Goal: Book appointment/travel/reservation

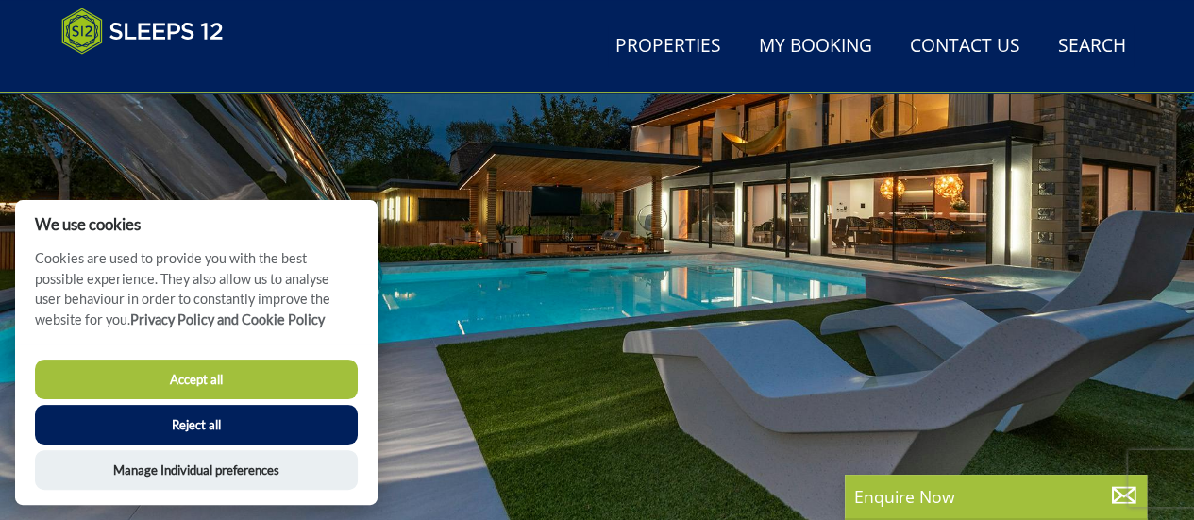
drag, startPoint x: 1203, startPoint y: 32, endPoint x: 1207, endPoint y: 50, distance: 18.3
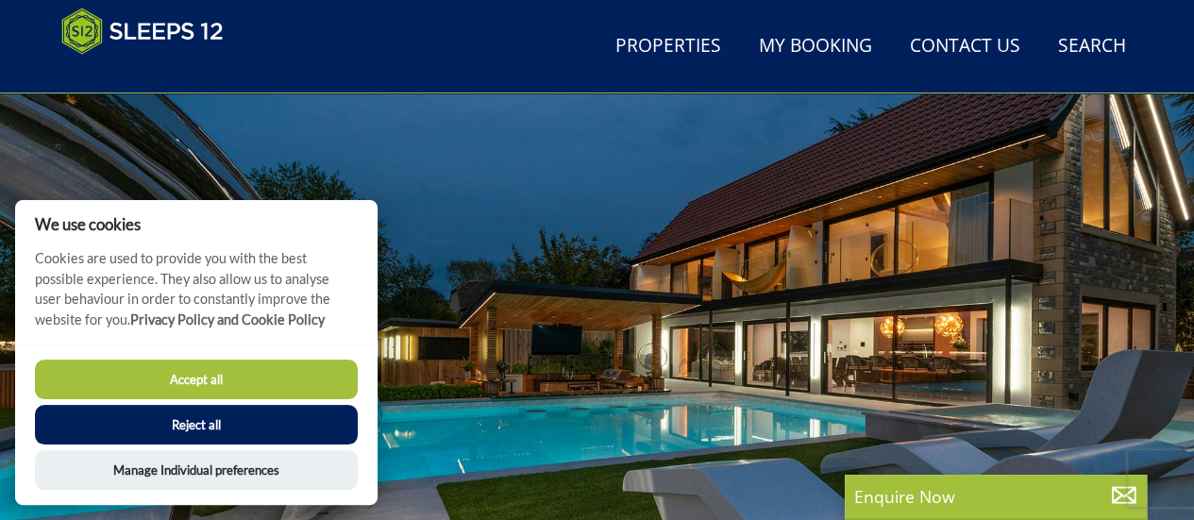
click at [213, 418] on button "Reject all" at bounding box center [196, 425] width 323 height 40
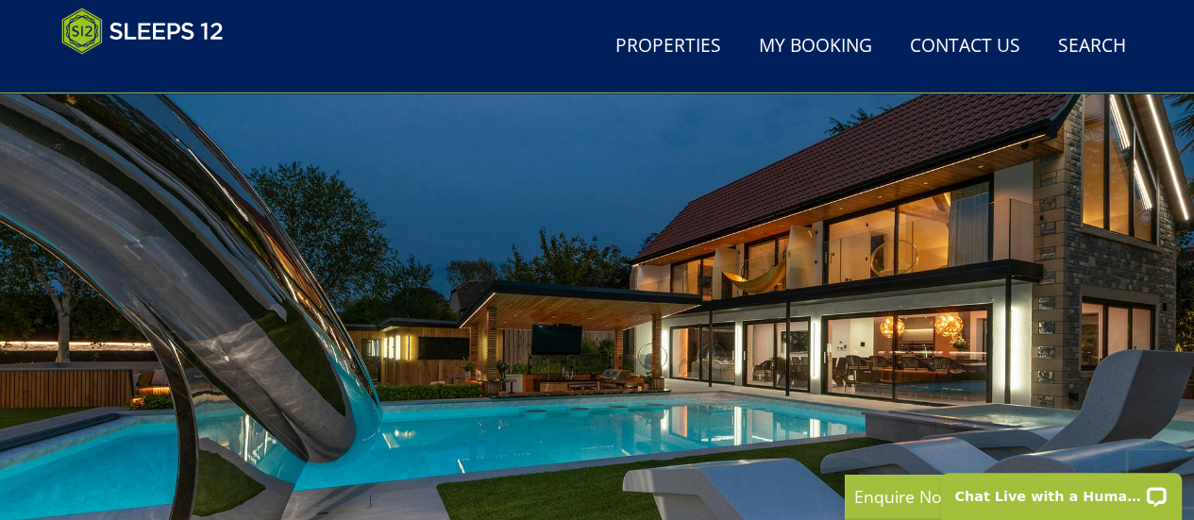
scroll to position [0, 0]
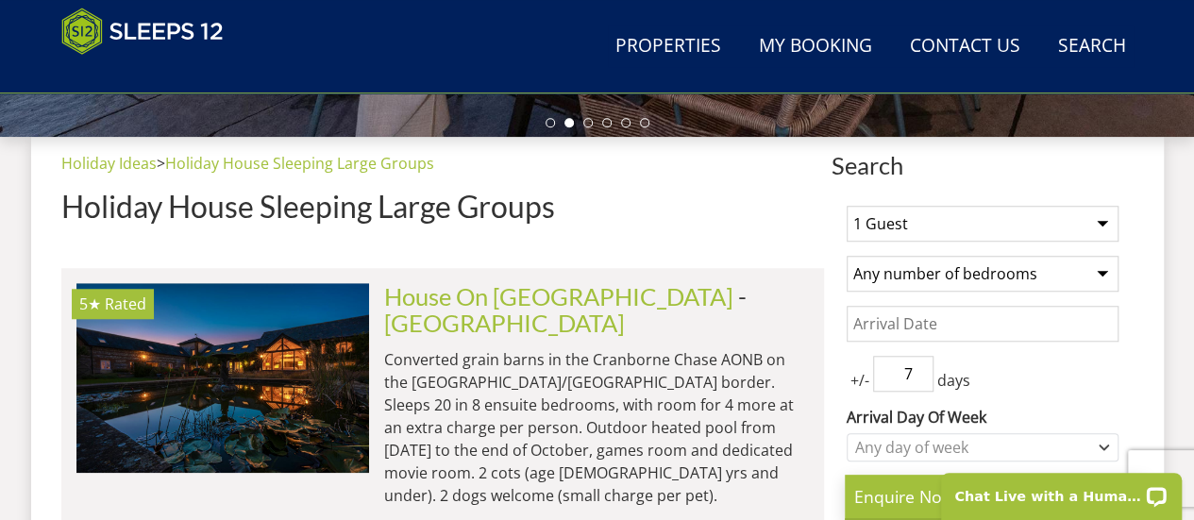
scroll to position [636, 0]
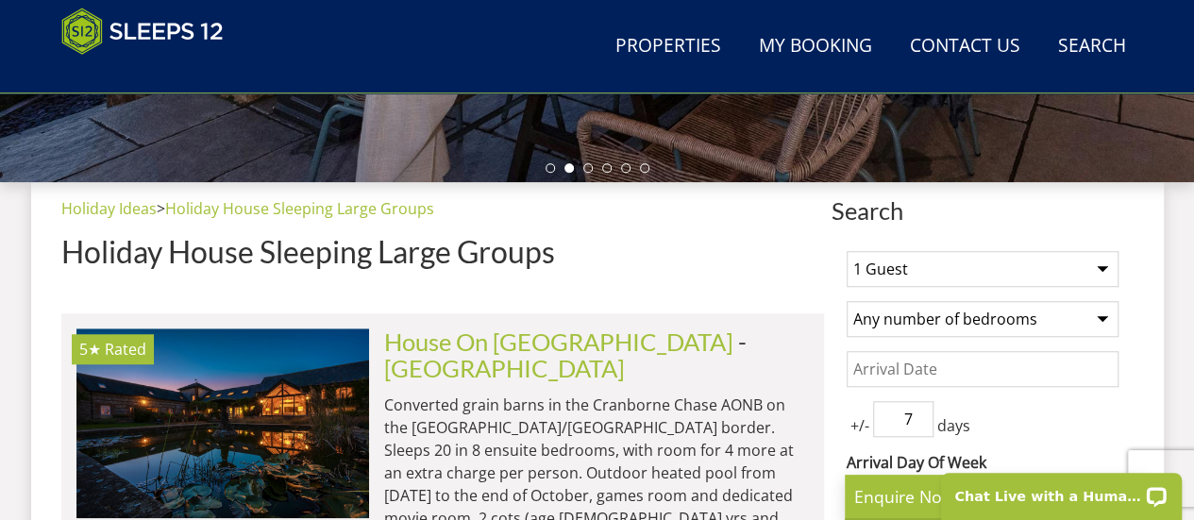
click at [1097, 254] on select "1 Guest 2 Guests 3 Guests 4 Guests 5 Guests 6 Guests 7 Guests 8 Guests 9 Guests…" at bounding box center [983, 269] width 272 height 36
select select "8"
click at [847, 251] on select "1 Guest 2 Guests 3 Guests 4 Guests 5 Guests 6 Guests 7 Guests 8 Guests 9 Guests…" at bounding box center [983, 269] width 272 height 36
click at [1099, 322] on select "Any number of bedrooms 4 Bedrooms 5 Bedrooms 6 Bedrooms 7 Bedrooms 8 Bedrooms 9…" at bounding box center [983, 319] width 272 height 36
select select "8"
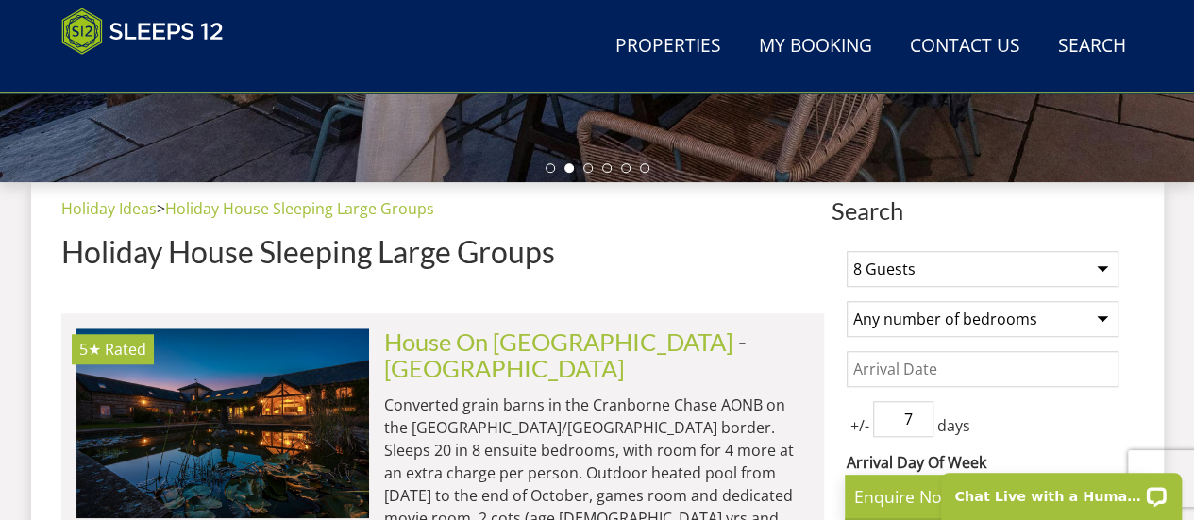
click at [847, 301] on select "Any number of bedrooms 4 Bedrooms 5 Bedrooms 6 Bedrooms 7 Bedrooms 8 Bedrooms 9…" at bounding box center [983, 319] width 272 height 36
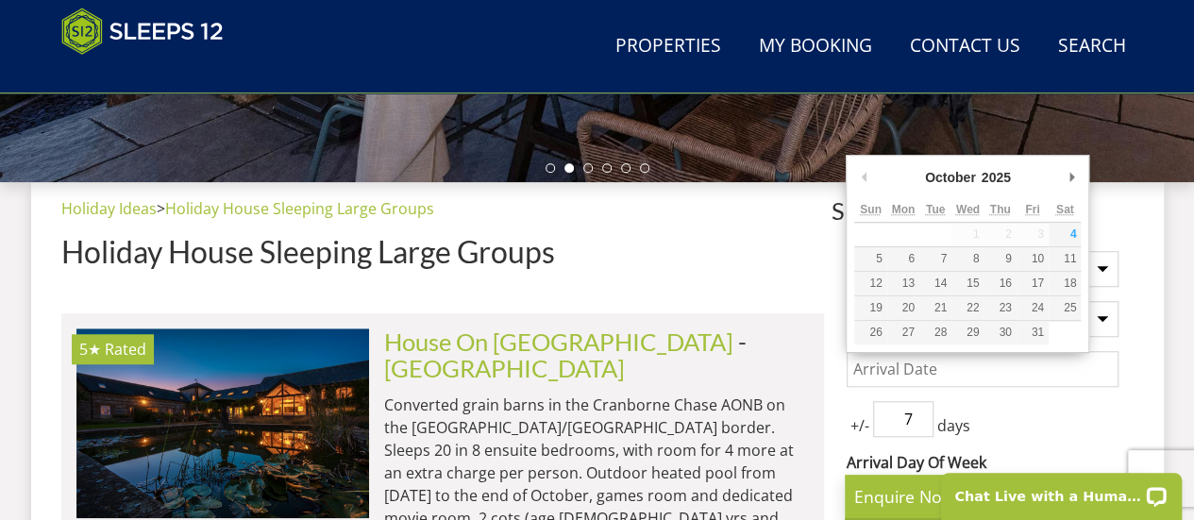
click at [1029, 362] on input "Date" at bounding box center [983, 369] width 272 height 36
type input "[DATE]"
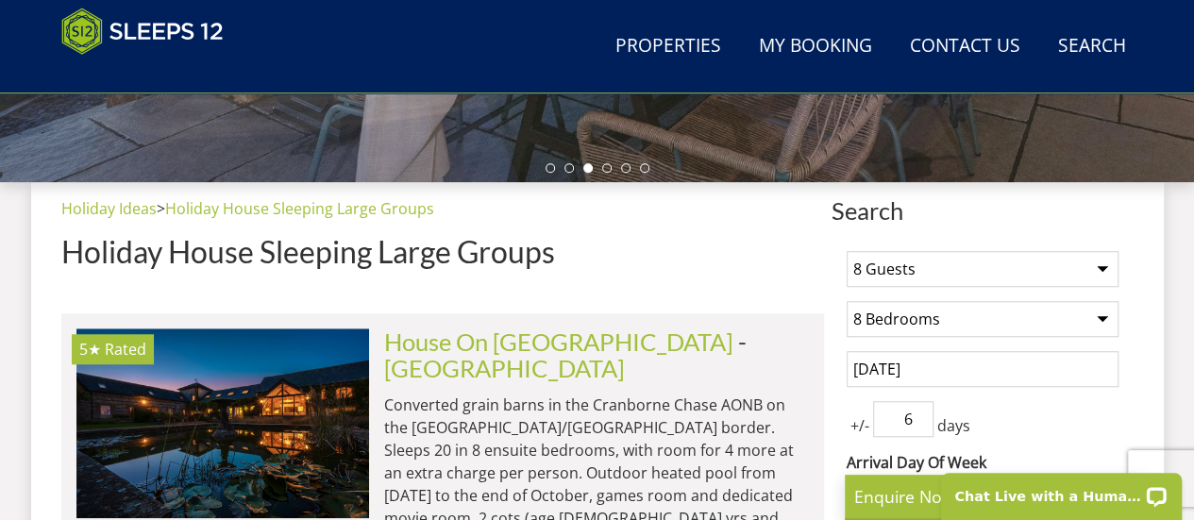
click at [921, 423] on input "6" at bounding box center [903, 419] width 60 height 36
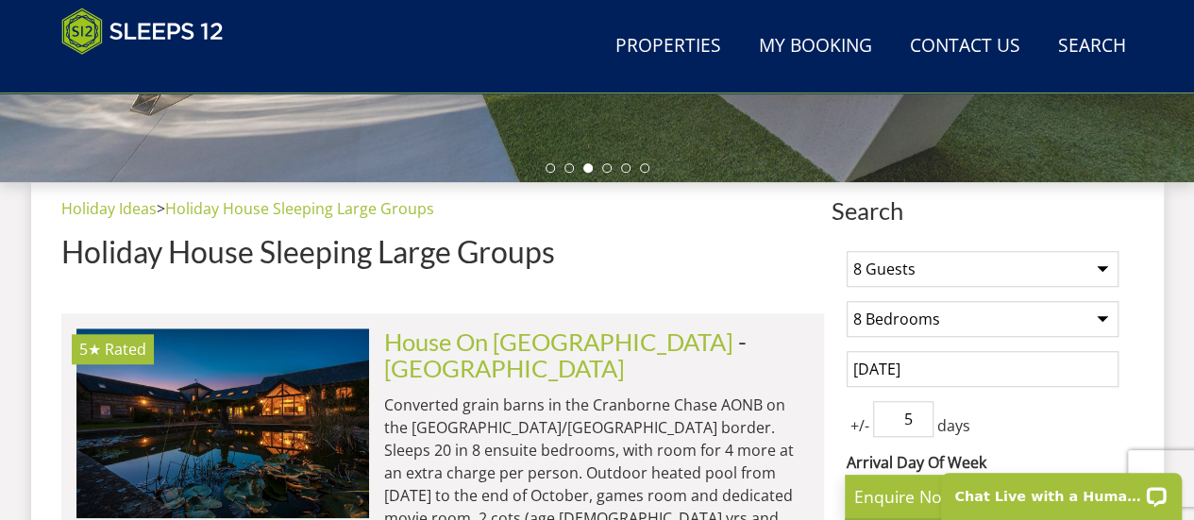
click at [921, 423] on input "5" at bounding box center [903, 419] width 60 height 36
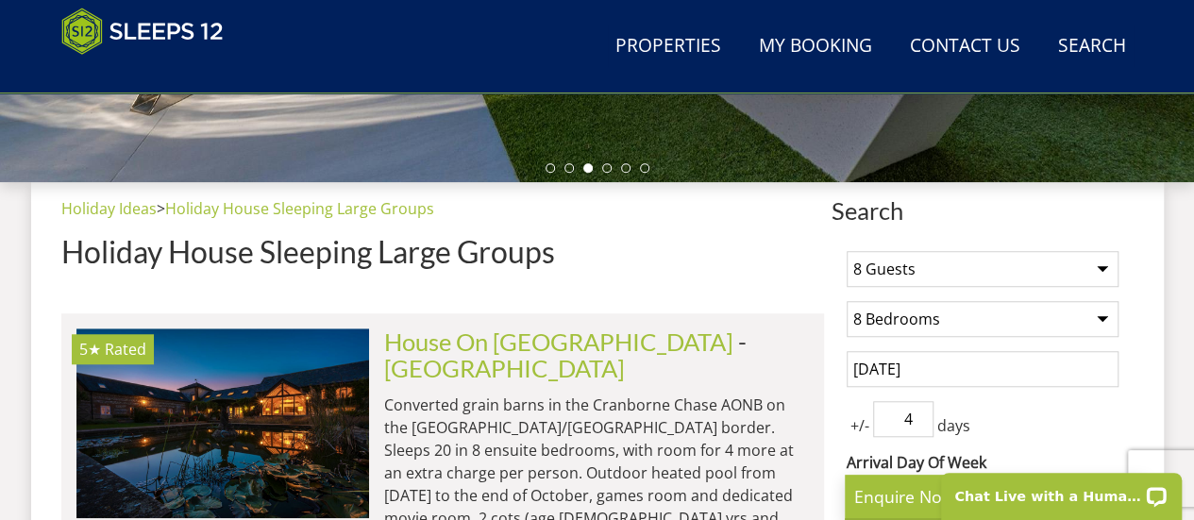
click at [921, 423] on input "4" at bounding box center [903, 419] width 60 height 36
click at [921, 423] on input "3" at bounding box center [903, 419] width 60 height 36
click at [921, 423] on input "2" at bounding box center [903, 419] width 60 height 36
click at [921, 423] on input "1" at bounding box center [903, 419] width 60 height 36
type input "0"
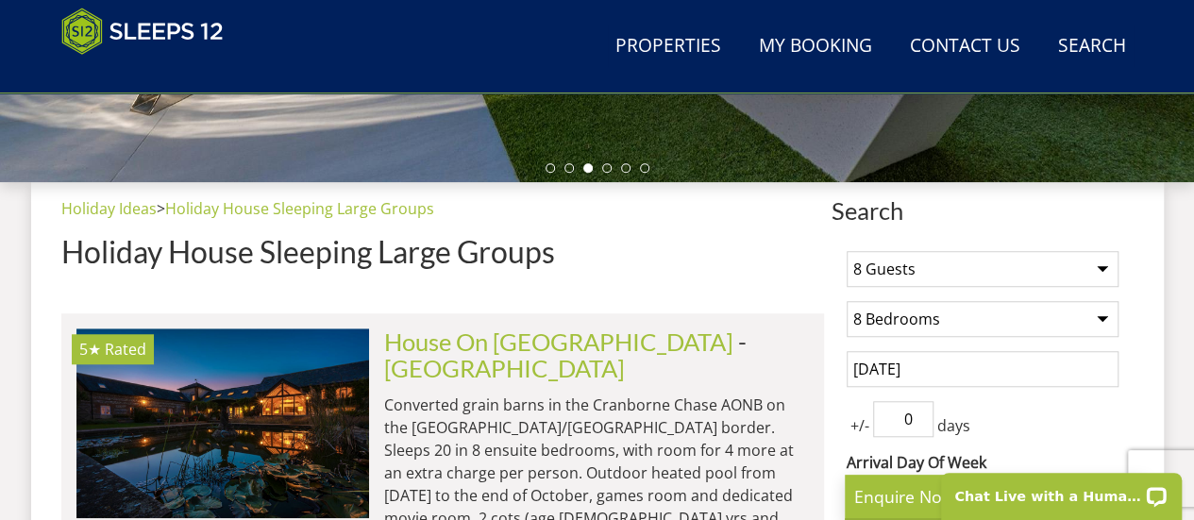
click at [921, 423] on input "0" at bounding box center [903, 419] width 60 height 36
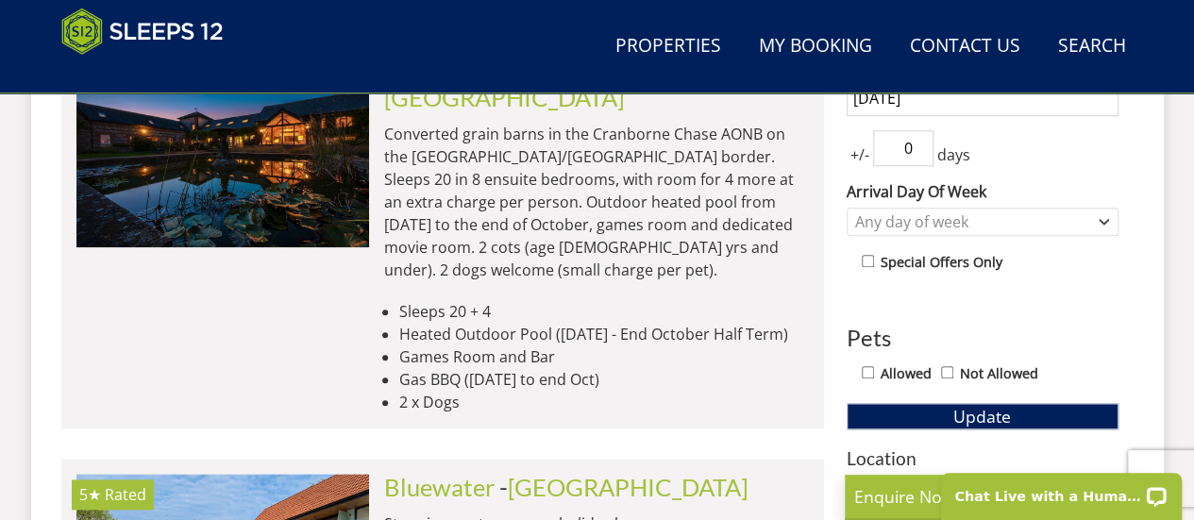
scroll to position [965, 0]
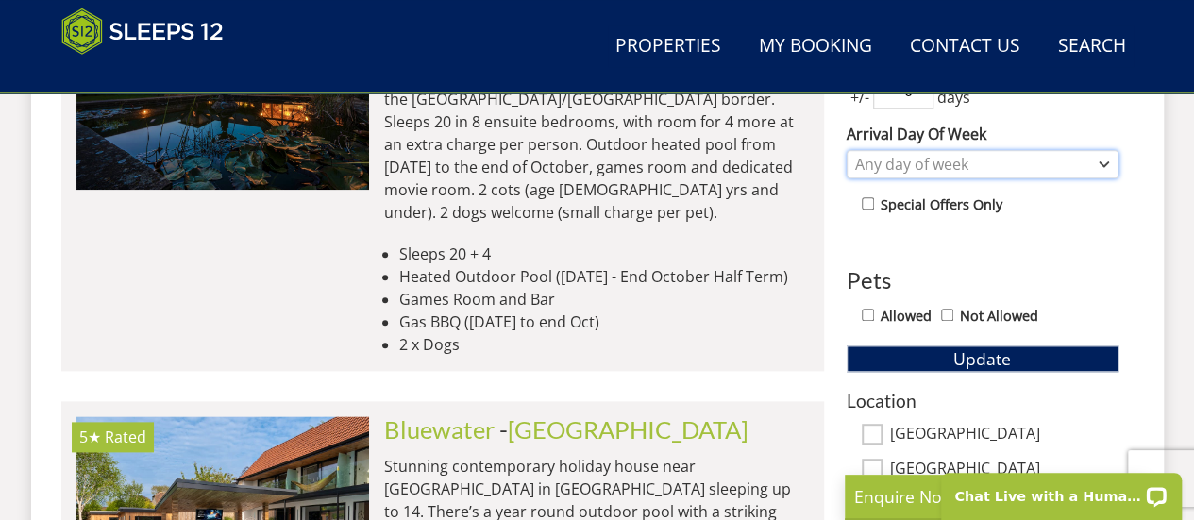
click at [1106, 159] on icon "Combobox" at bounding box center [1104, 164] width 10 height 11
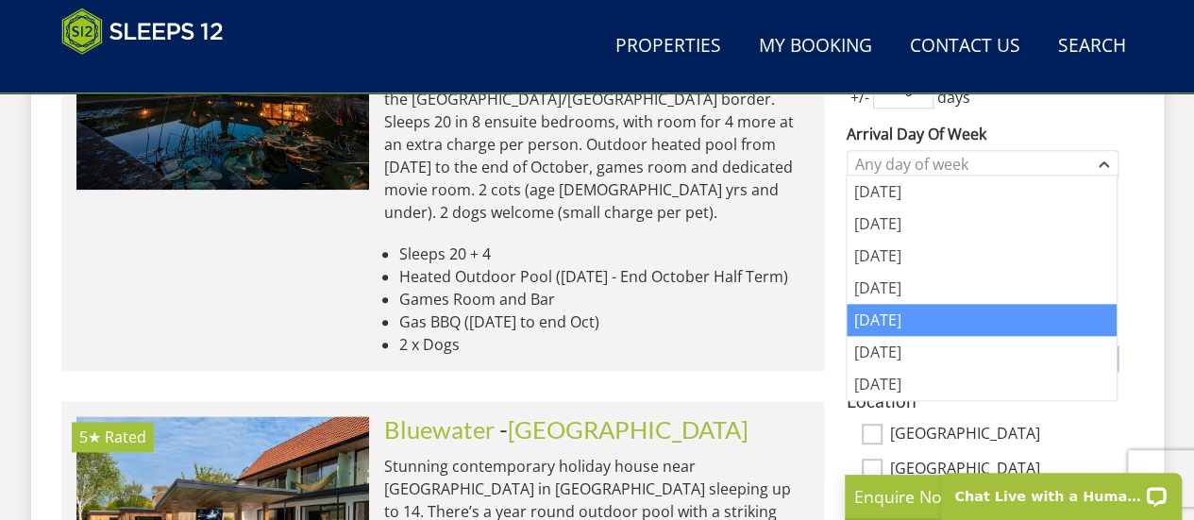
click at [910, 311] on div "[DATE]" at bounding box center [982, 320] width 270 height 32
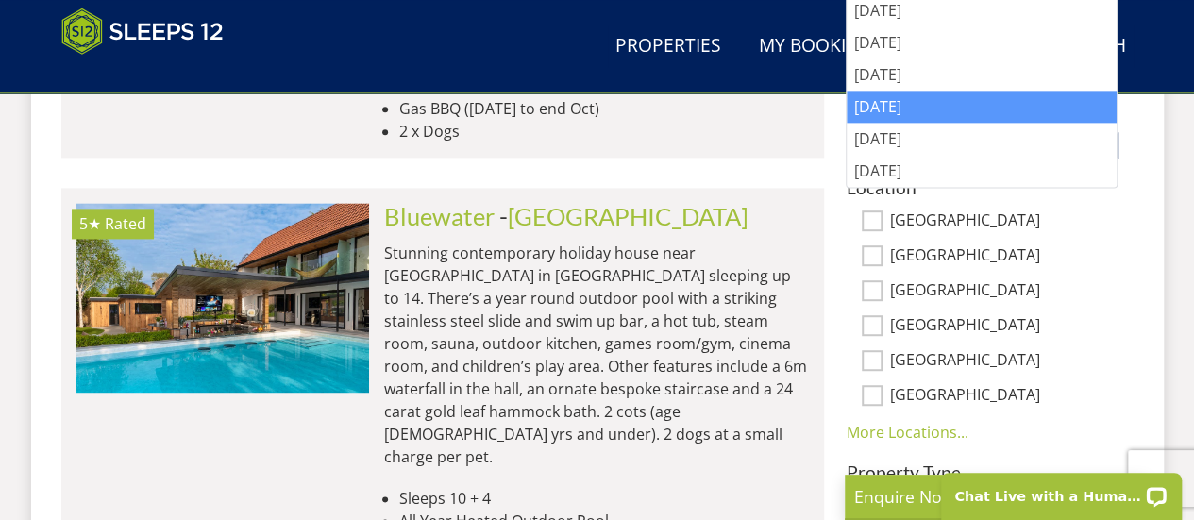
scroll to position [1202, 0]
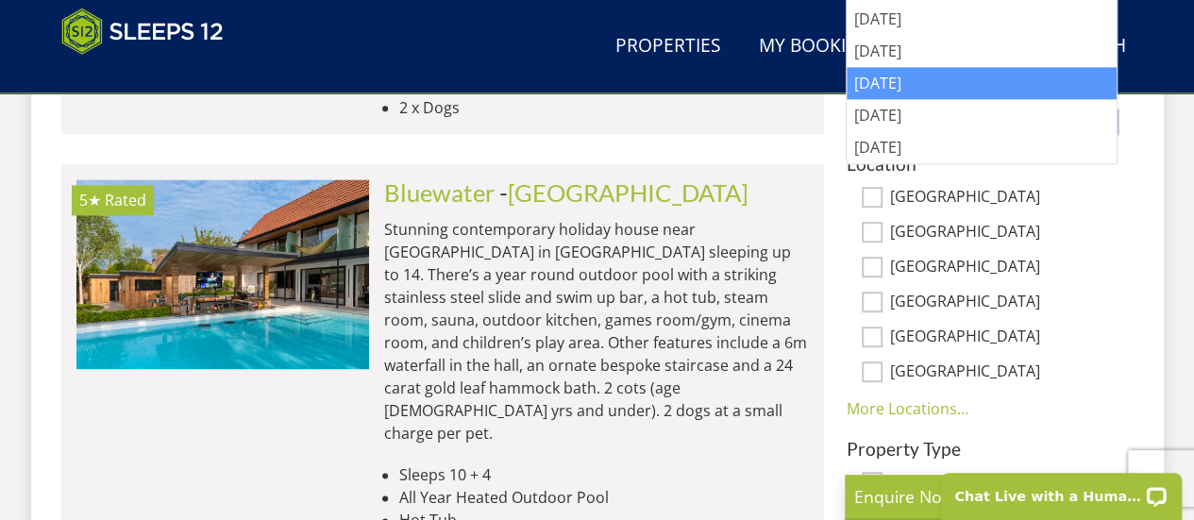
click at [875, 331] on input "[GEOGRAPHIC_DATA]" at bounding box center [872, 337] width 21 height 21
checkbox input "true"
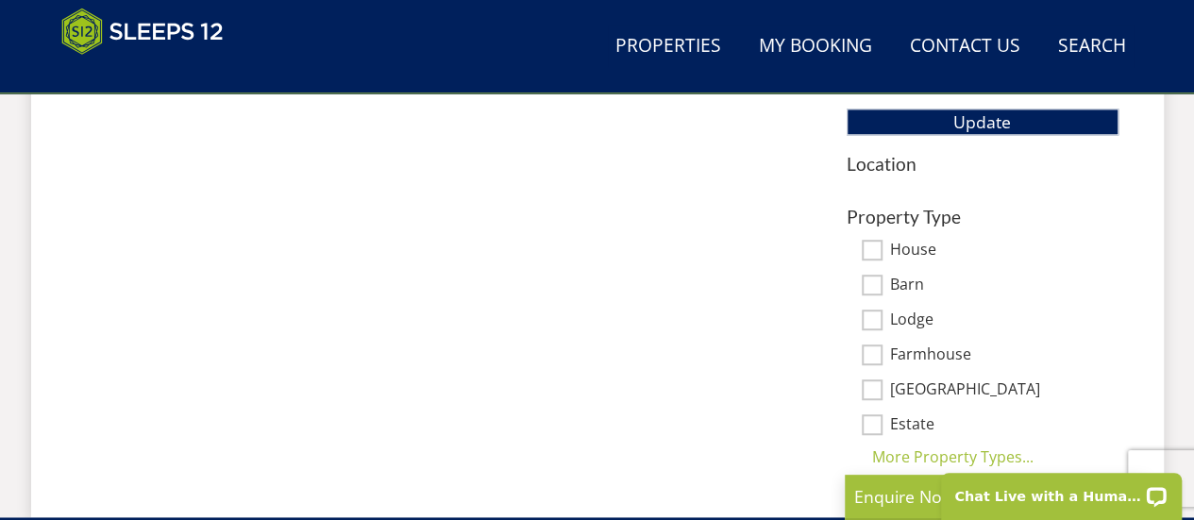
click at [873, 296] on div "Property Type House Barn Lodge Farmhouse [GEOGRAPHIC_DATA] Estate [GEOGRAPHIC_D…" at bounding box center [983, 338] width 272 height 262
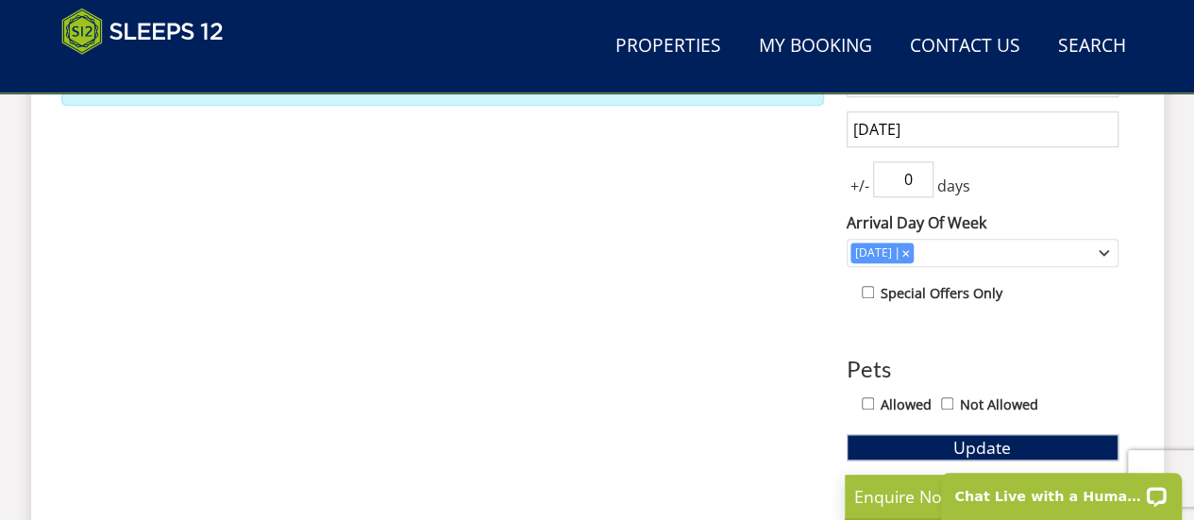
scroll to position [868, 0]
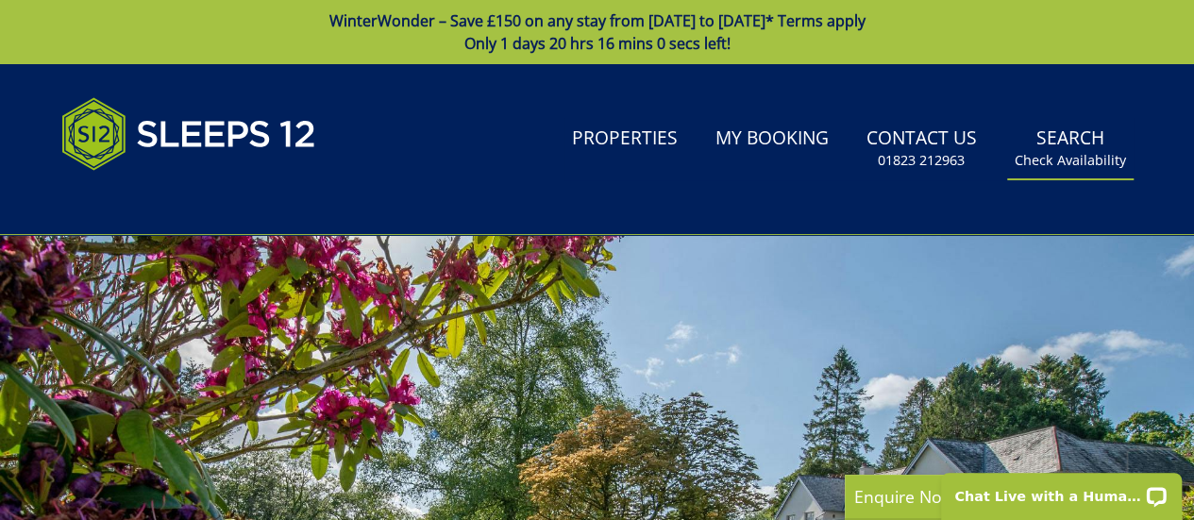
click at [1076, 154] on small "Check Availability" at bounding box center [1070, 160] width 111 height 19
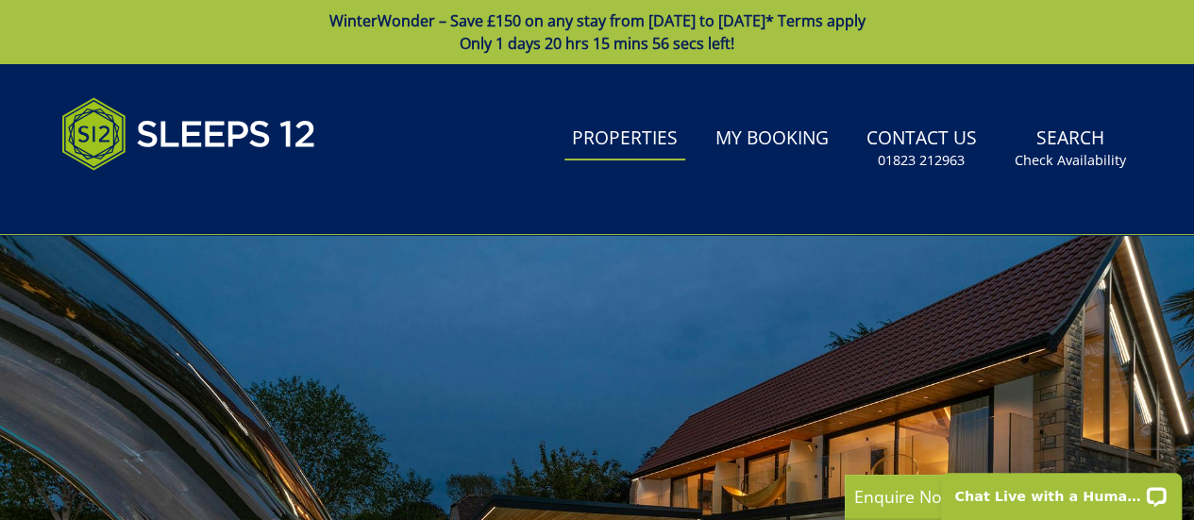
click at [630, 145] on link "Properties" at bounding box center [625, 139] width 121 height 42
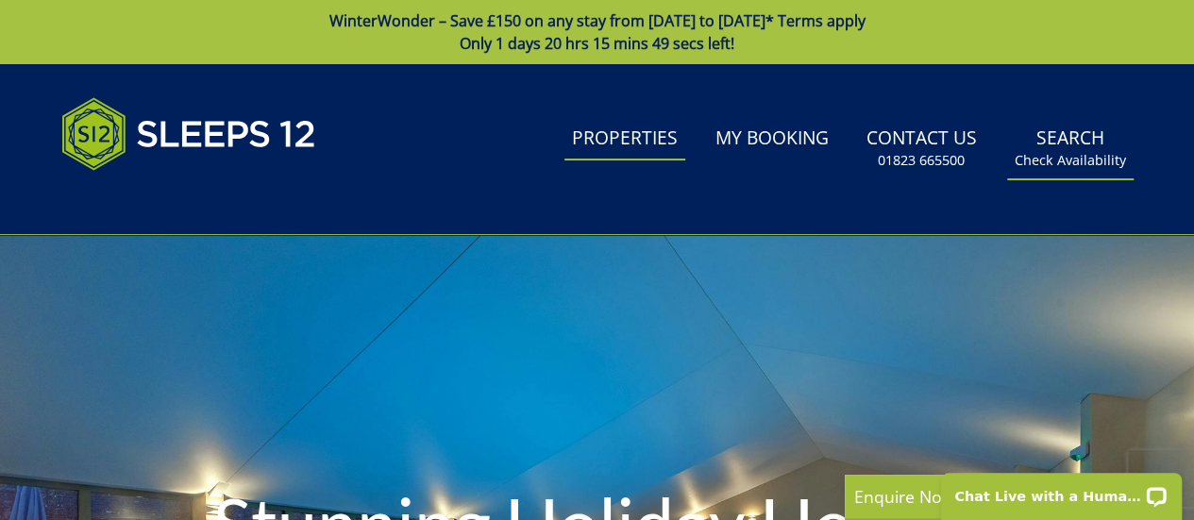
click at [1085, 167] on small "Check Availability" at bounding box center [1070, 160] width 111 height 19
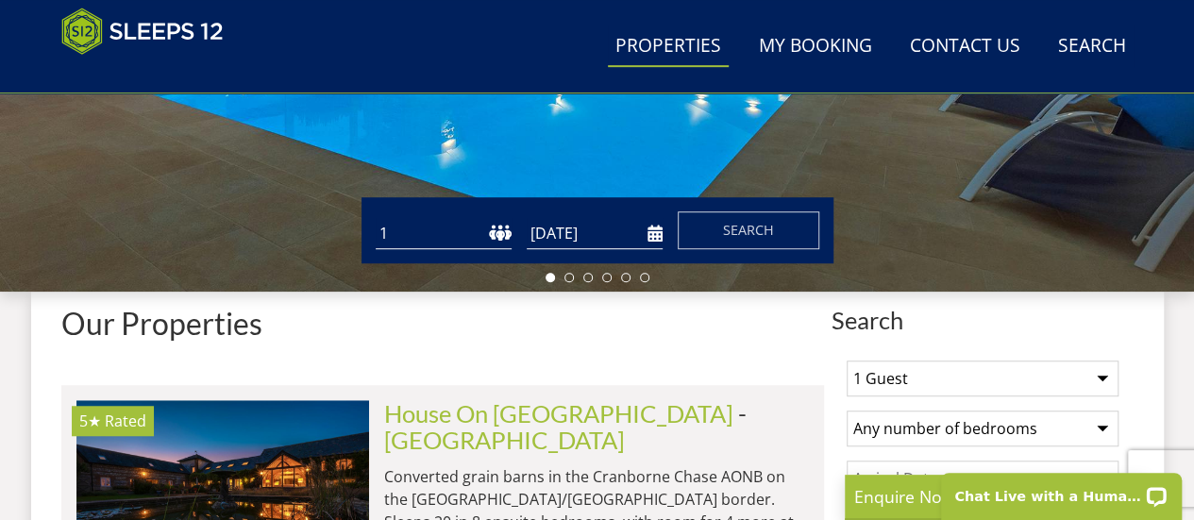
scroll to position [516, 0]
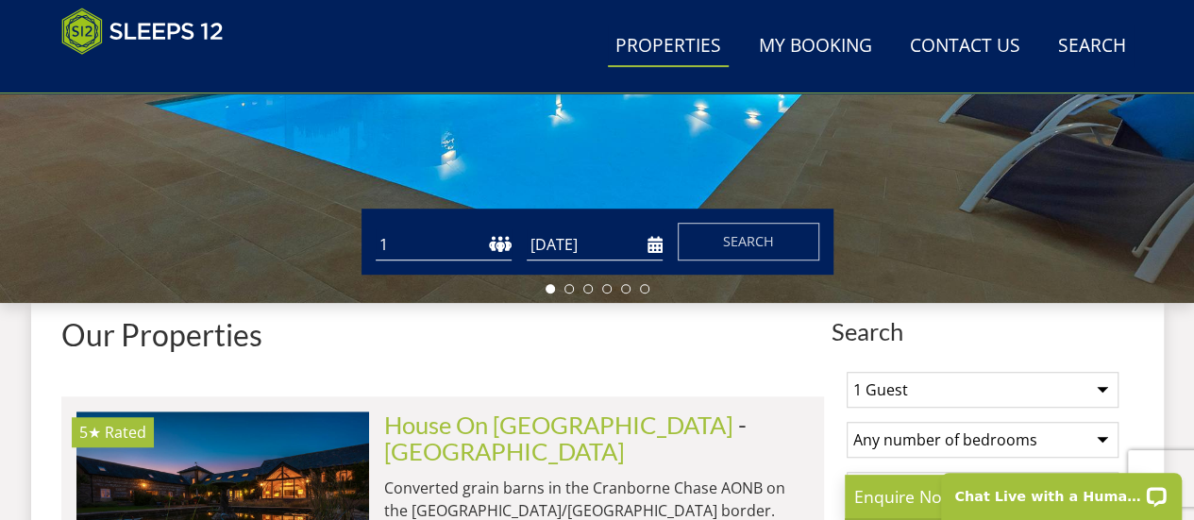
click at [483, 243] on select "1 2 3 4 5 6 7 8 9 10 11 12 13 14 15 16 17 18 19 20 21 22 23 24 25 26 27 28 29 3…" at bounding box center [444, 244] width 136 height 31
select select "8"
click at [376, 229] on select "1 2 3 4 5 6 7 8 9 10 11 12 13 14 15 16 17 18 19 20 21 22 23 24 25 26 27 28 29 3…" at bounding box center [444, 244] width 136 height 31
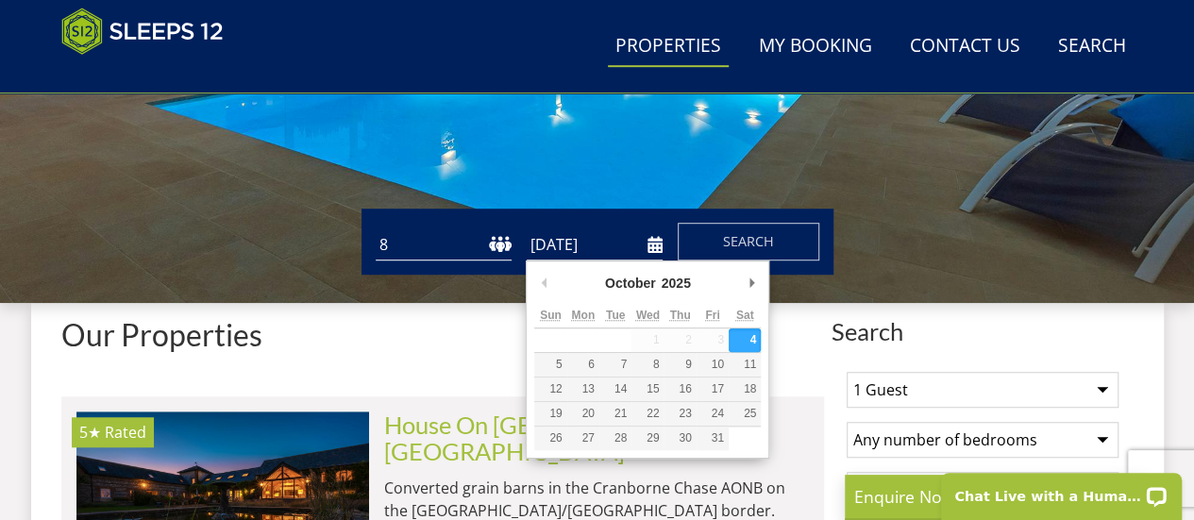
click at [632, 257] on input "[DATE]" at bounding box center [595, 244] width 136 height 31
type input "[DATE]"
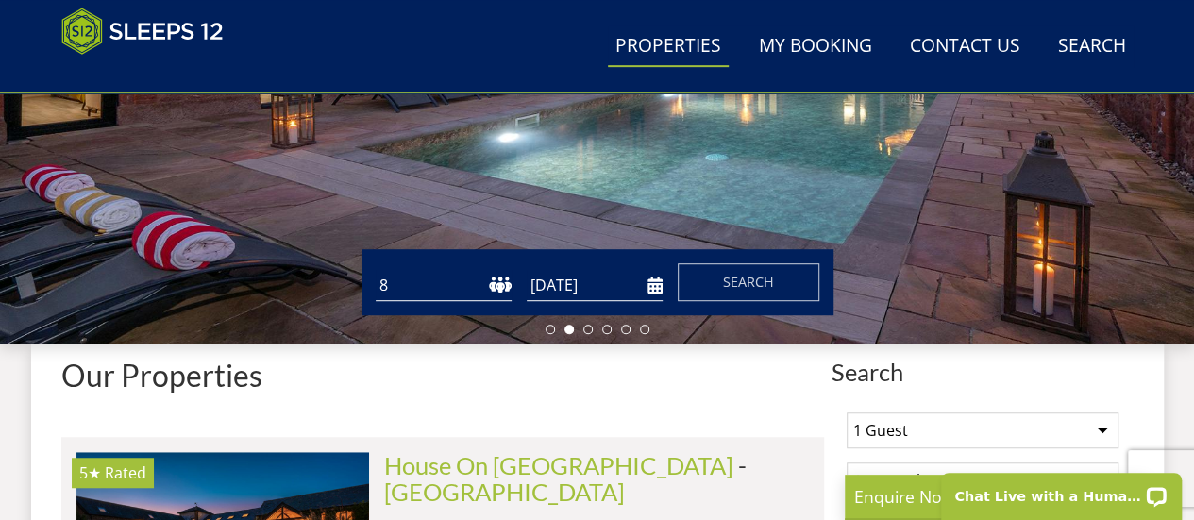
scroll to position [452, 0]
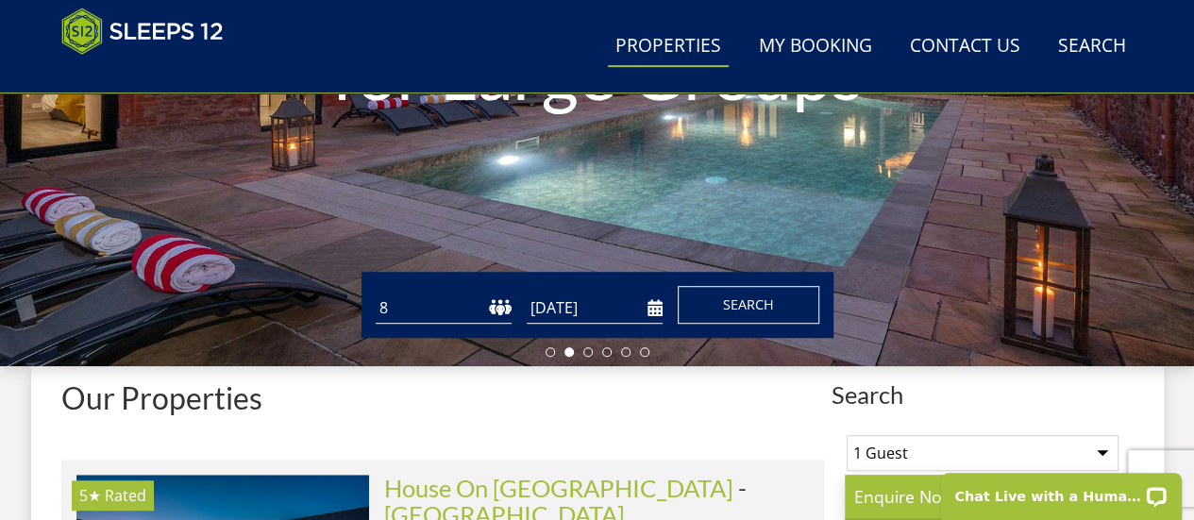
click at [754, 317] on button "Search" at bounding box center [749, 305] width 142 height 38
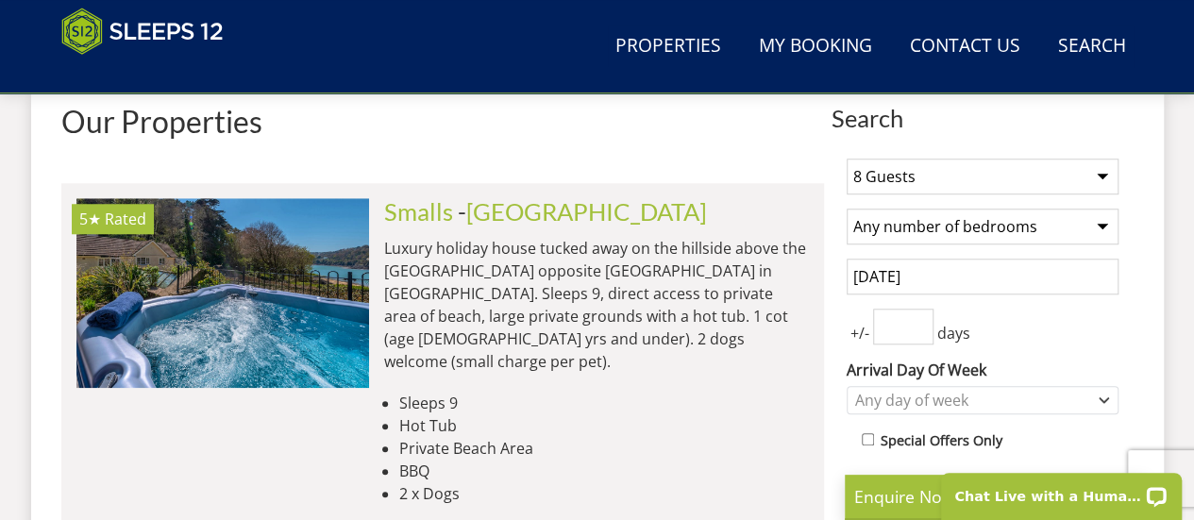
scroll to position [789, 0]
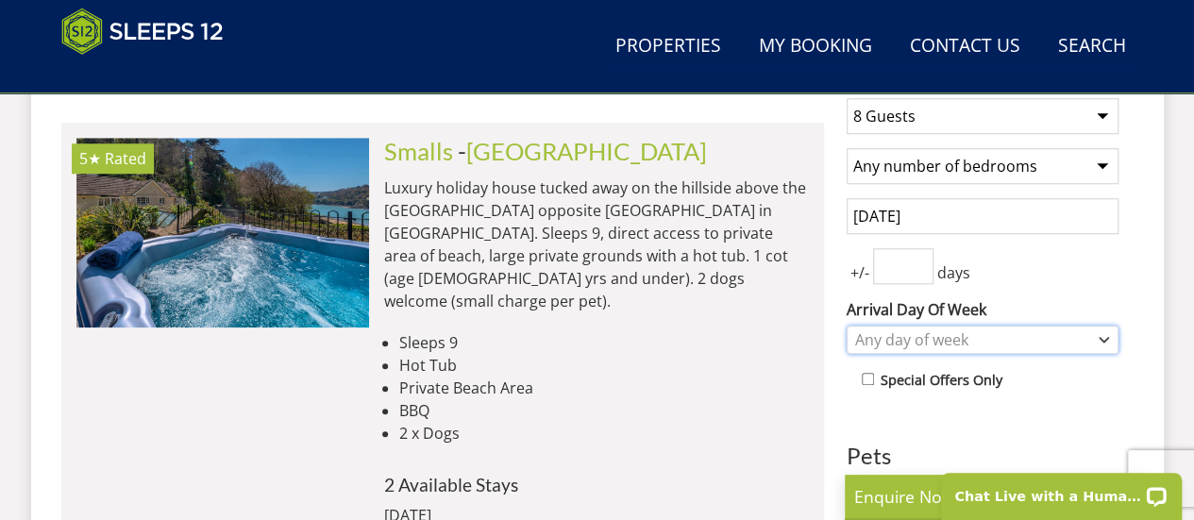
click at [1032, 334] on div "Any day of week" at bounding box center [973, 340] width 245 height 21
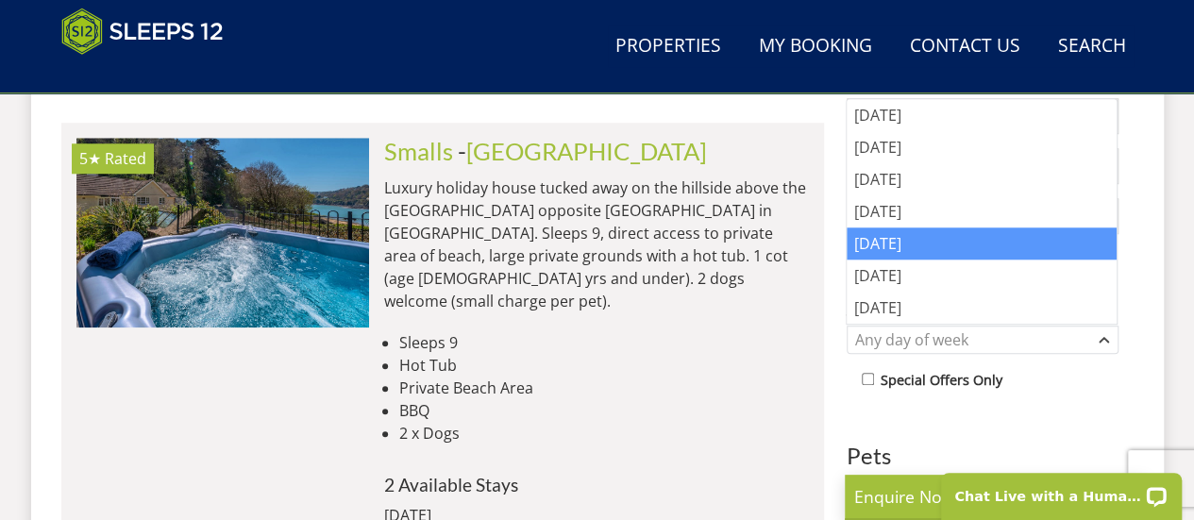
click at [925, 248] on div "[DATE]" at bounding box center [982, 244] width 270 height 32
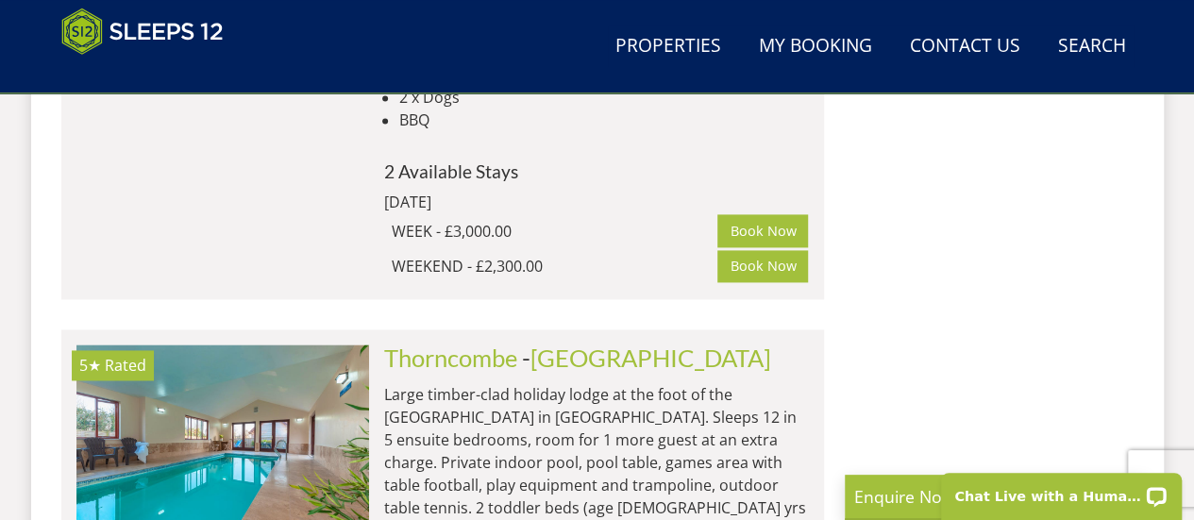
scroll to position [4800, 0]
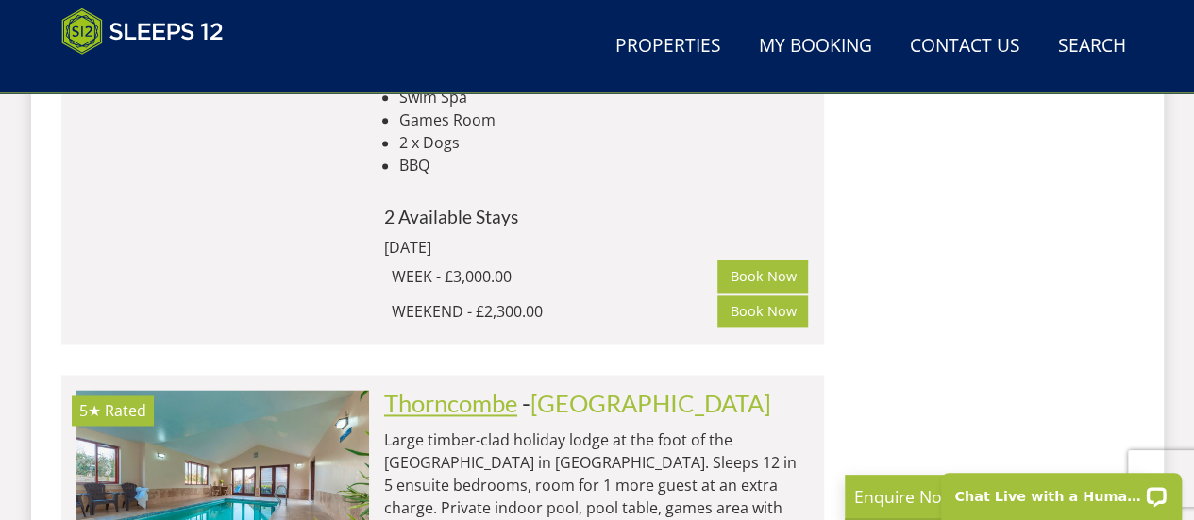
click at [466, 389] on link "Thorncombe" at bounding box center [450, 403] width 133 height 28
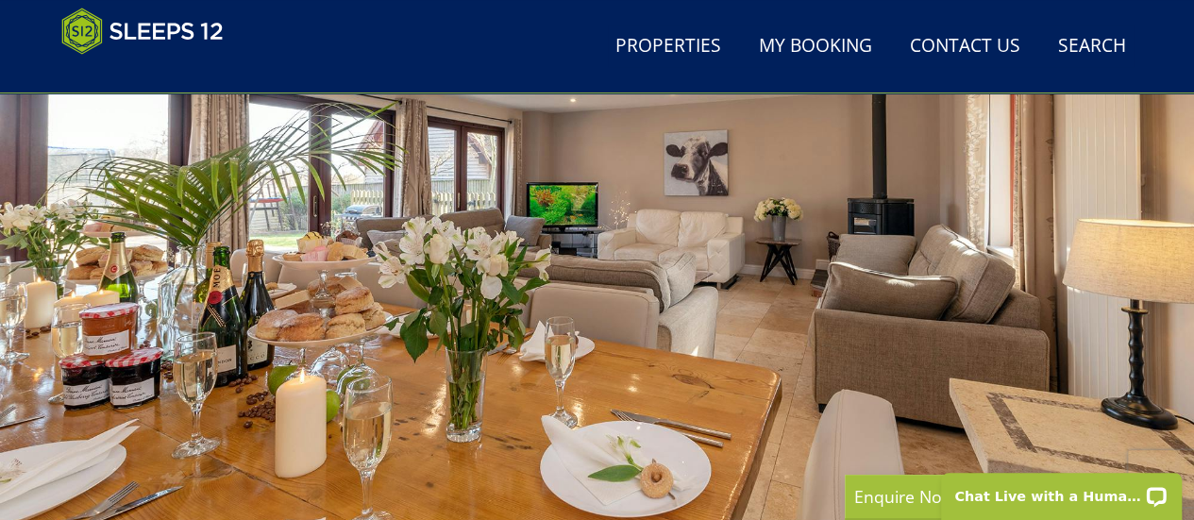
scroll to position [217, 0]
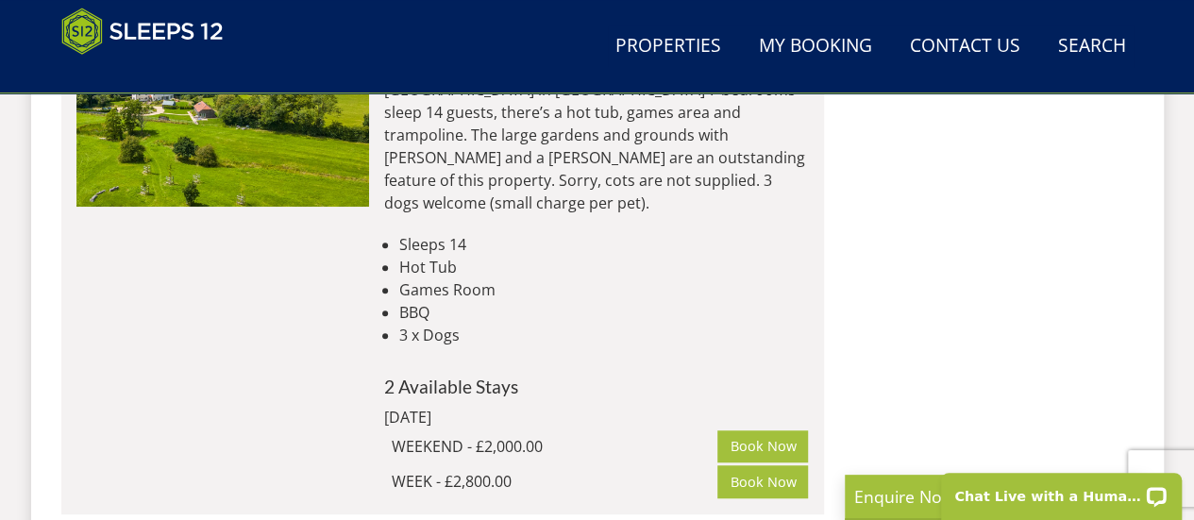
scroll to position [10886, 0]
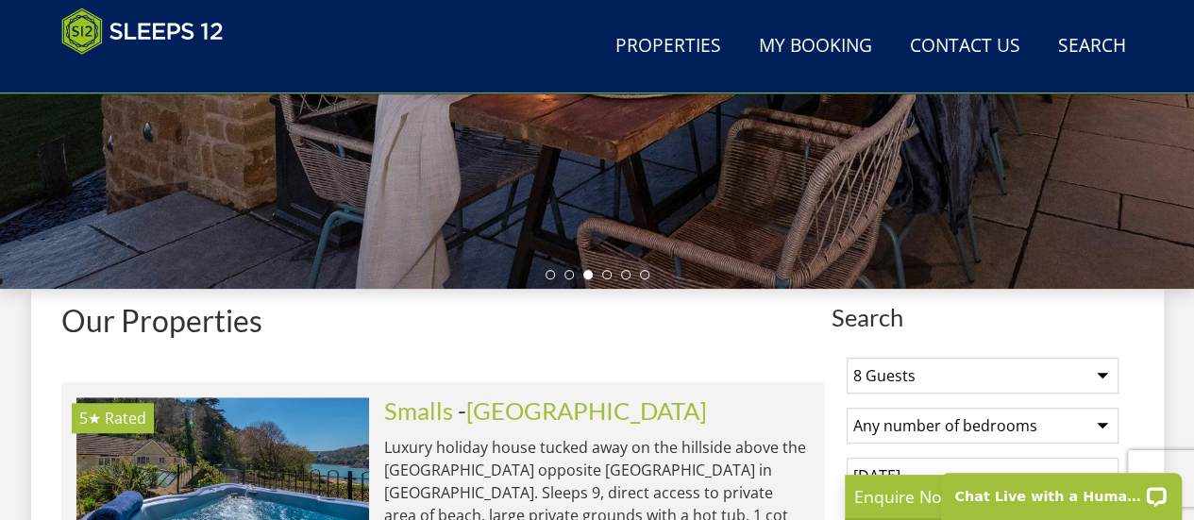
scroll to position [500, 0]
